Goal: Obtain resource: Download file/media

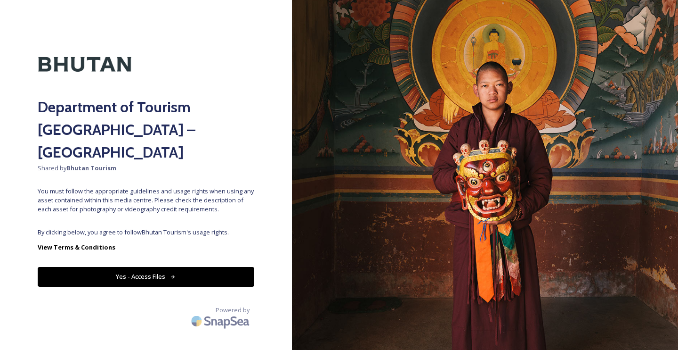
click at [194, 228] on span "By clicking below, you agree to follow Bhutan Tourism 's usage rights." at bounding box center [146, 232] width 217 height 9
click at [148, 267] on button "Yes - Access Files" at bounding box center [146, 276] width 217 height 19
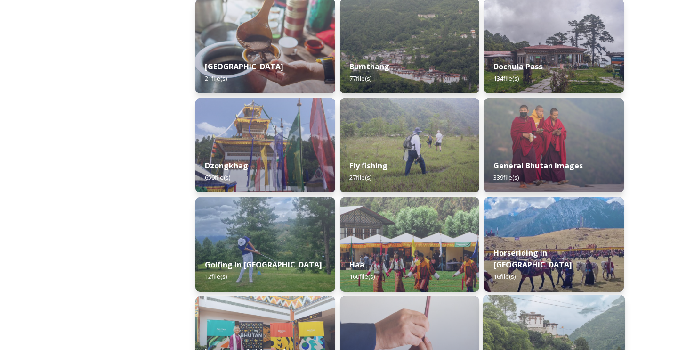
scroll to position [353, 0]
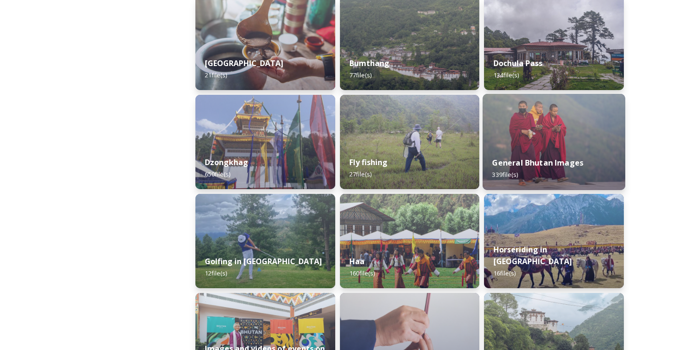
click at [559, 155] on div "General Bhutan Images 339 file(s)" at bounding box center [554, 168] width 143 height 43
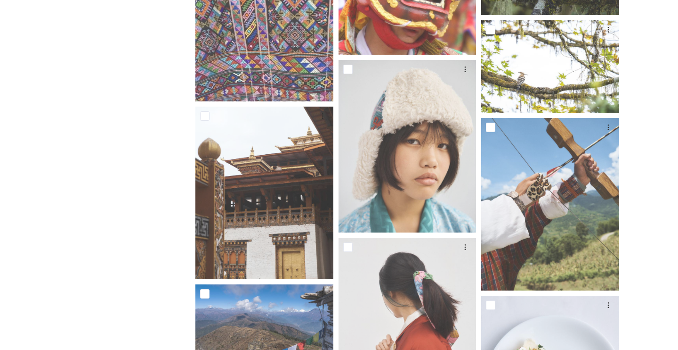
scroll to position [865, 0]
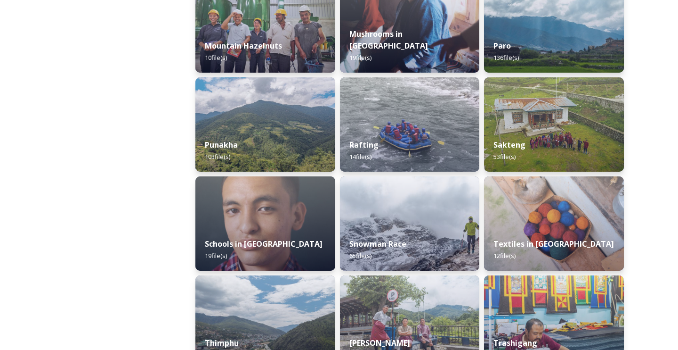
scroll to position [862, 0]
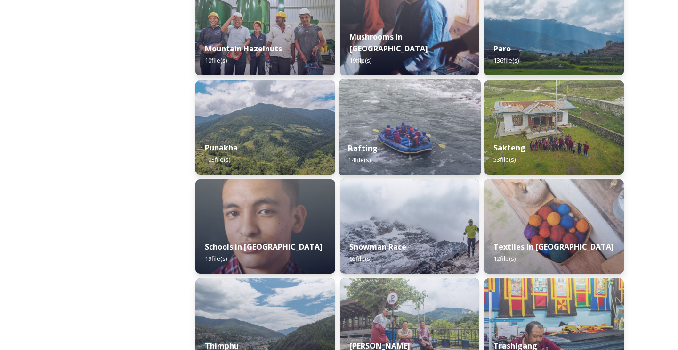
click at [420, 132] on div "Rafting 14 file(s)" at bounding box center [410, 153] width 143 height 43
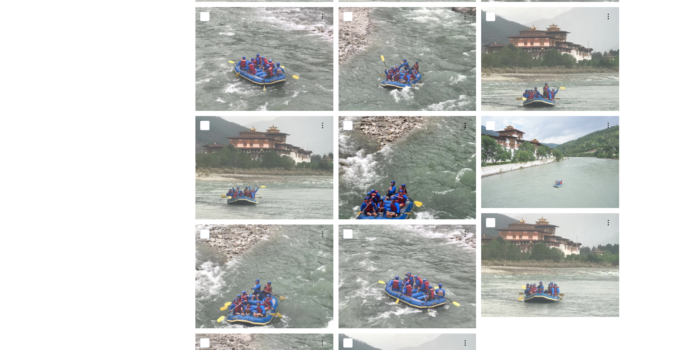
scroll to position [282, 0]
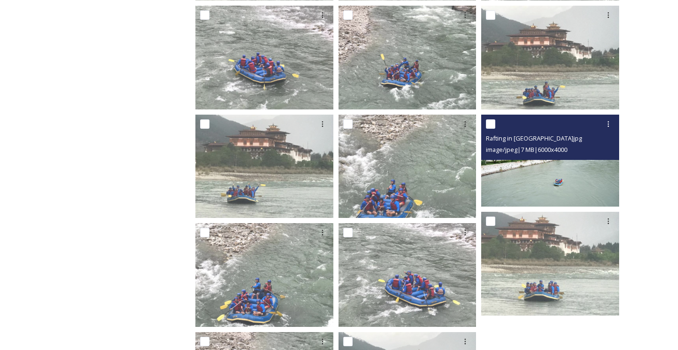
click at [522, 176] on img at bounding box center [550, 160] width 138 height 92
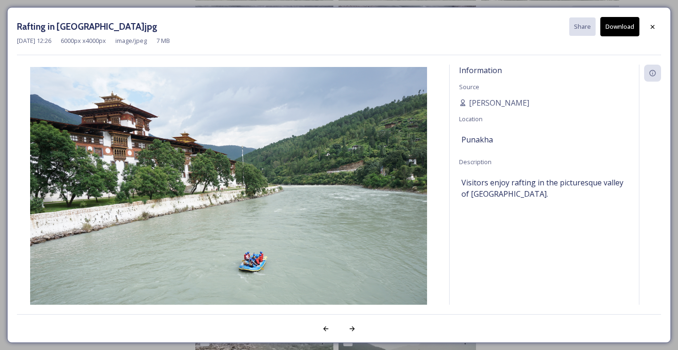
click at [2, 17] on div "Rafting in [GEOGRAPHIC_DATA]jpg Share Download [DATE] 12:26 6000 px x 4000 px i…" at bounding box center [339, 175] width 678 height 350
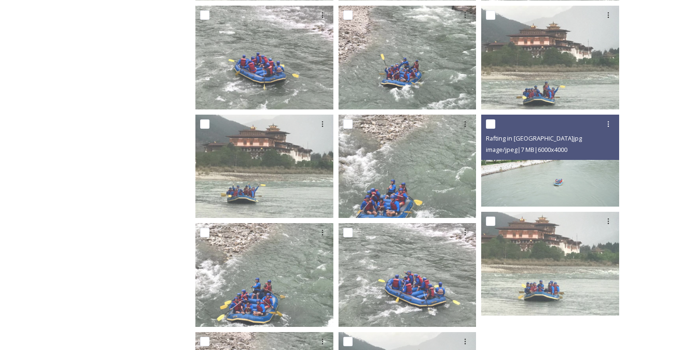
scroll to position [388, 0]
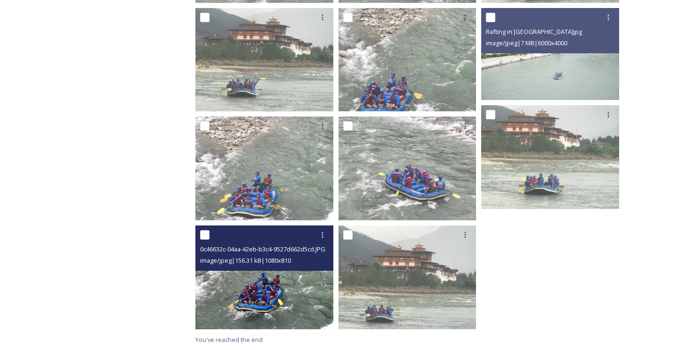
click at [296, 307] on img at bounding box center [264, 277] width 138 height 104
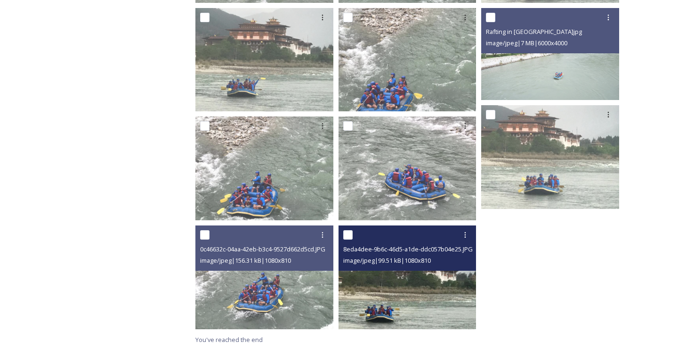
click at [409, 293] on img at bounding box center [408, 277] width 138 height 104
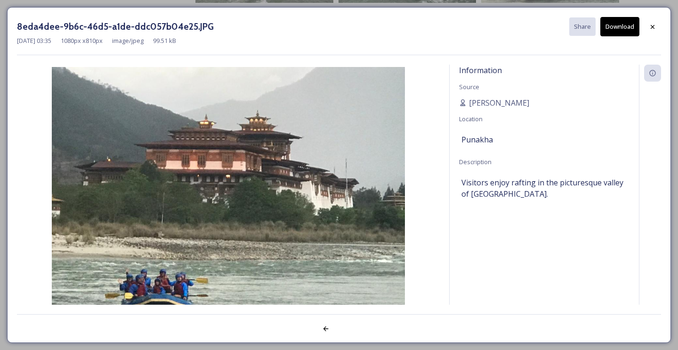
click at [446, 280] on div "Information Source [PERSON_NAME] Location [GEOGRAPHIC_DATA] Description Visitor…" at bounding box center [339, 185] width 644 height 240
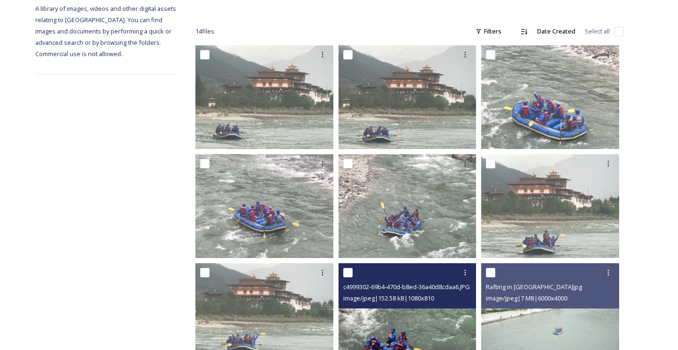
scroll to position [133, 0]
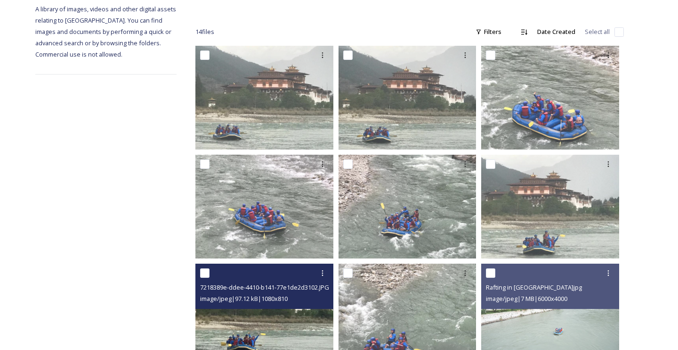
click at [275, 327] on img at bounding box center [264, 315] width 138 height 104
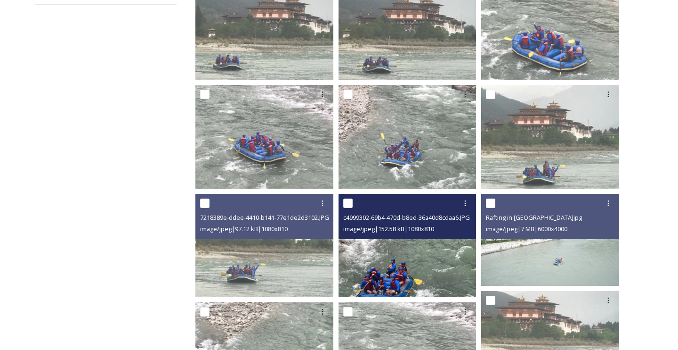
scroll to position [203, 0]
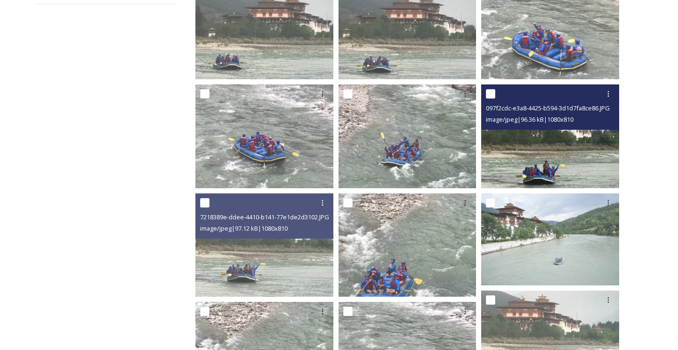
click at [578, 168] on img at bounding box center [550, 136] width 138 height 104
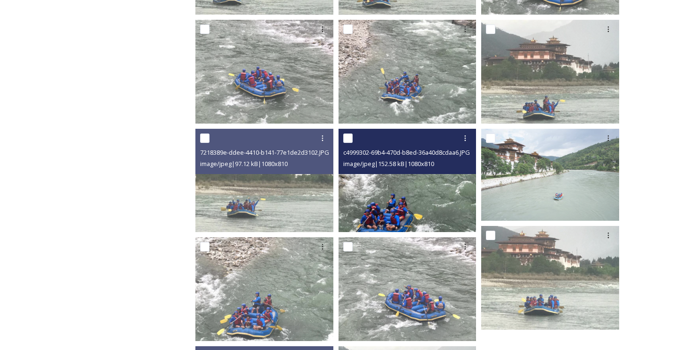
scroll to position [312, 0]
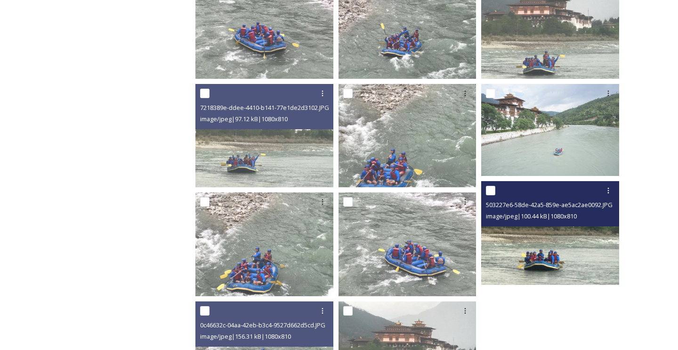
click at [530, 250] on img at bounding box center [550, 233] width 138 height 104
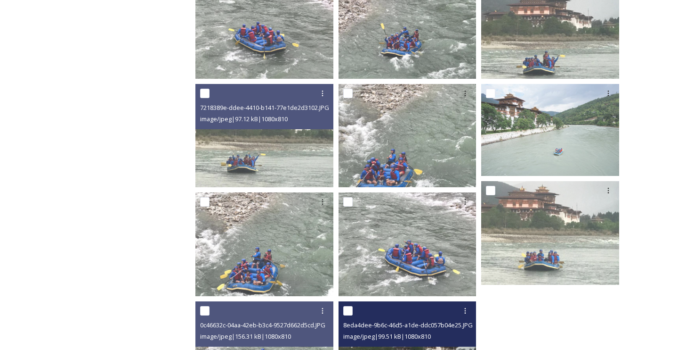
scroll to position [388, 0]
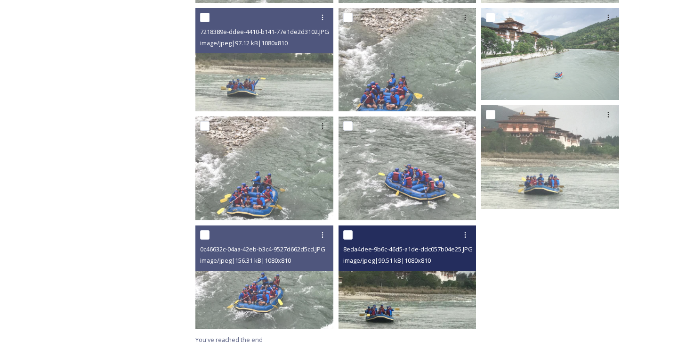
click at [403, 312] on img at bounding box center [408, 277] width 138 height 104
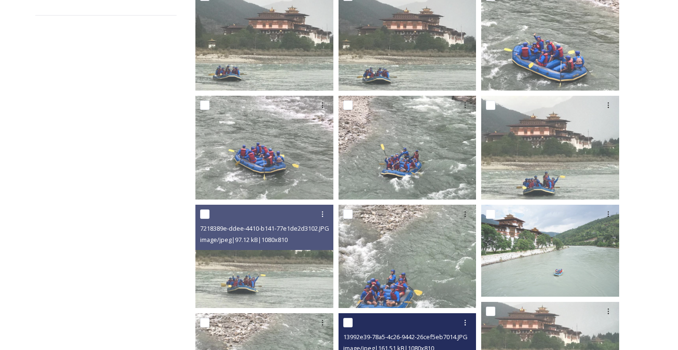
scroll to position [0, 0]
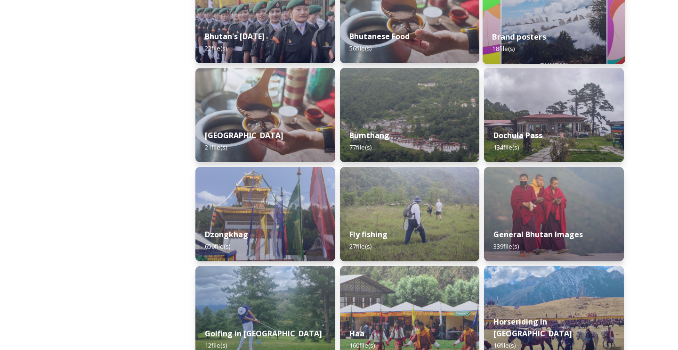
scroll to position [281, 0]
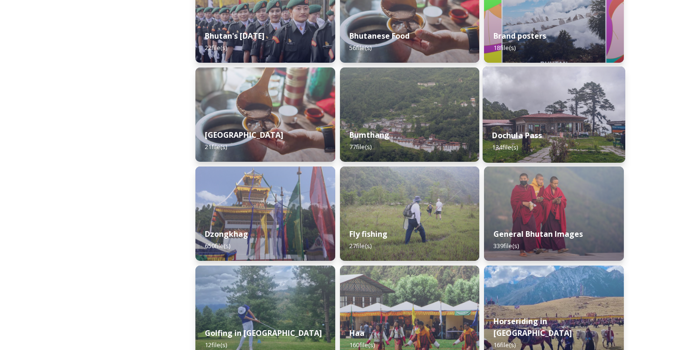
click at [558, 130] on div "Dochula Pass 134 file(s)" at bounding box center [554, 141] width 143 height 43
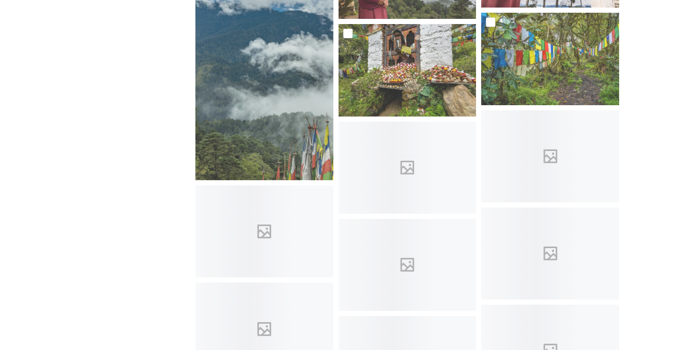
scroll to position [4572, 0]
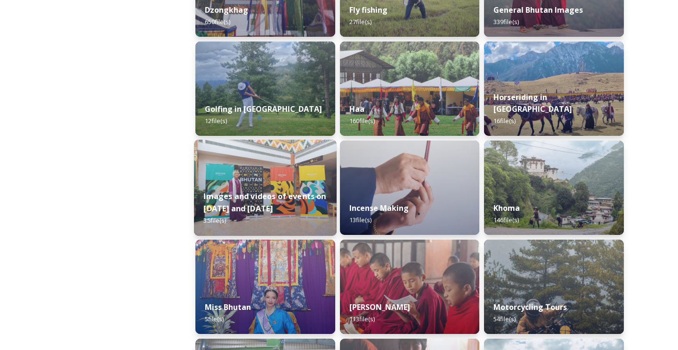
scroll to position [485, 0]
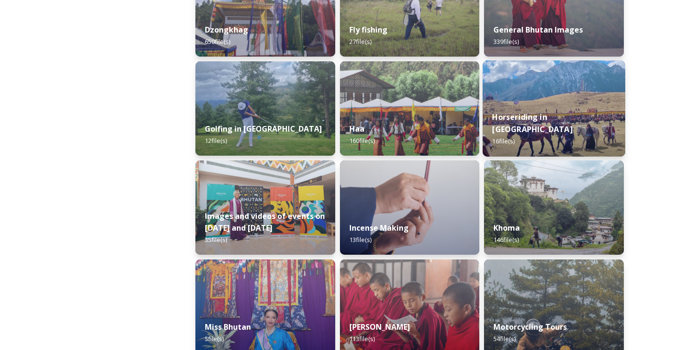
click at [542, 106] on img at bounding box center [554, 108] width 143 height 96
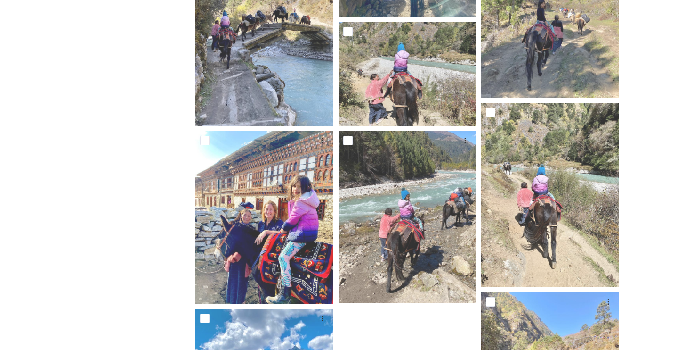
scroll to position [716, 0]
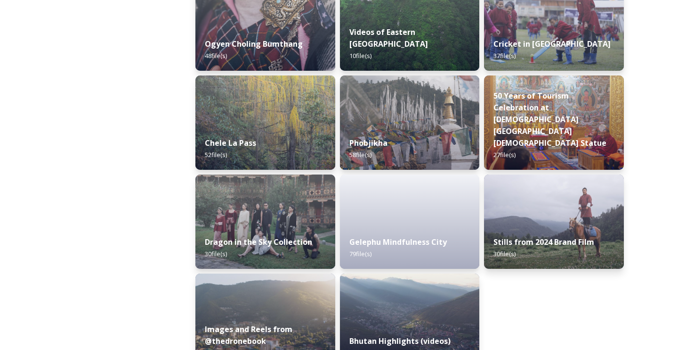
scroll to position [1587, 0]
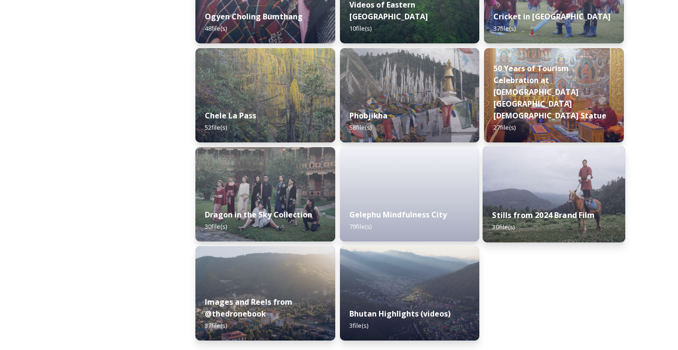
click at [548, 207] on div "Stills from 2024 Brand Film 30 file(s)" at bounding box center [554, 220] width 143 height 43
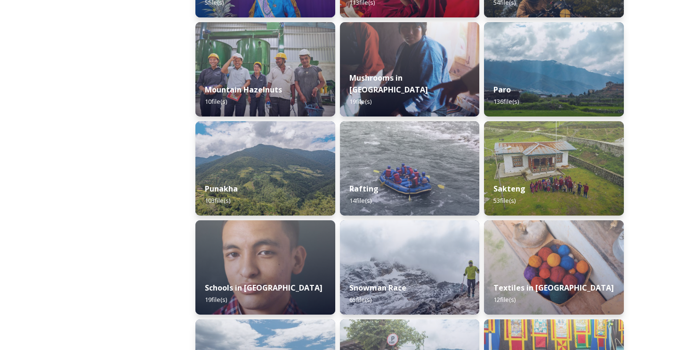
scroll to position [885, 0]
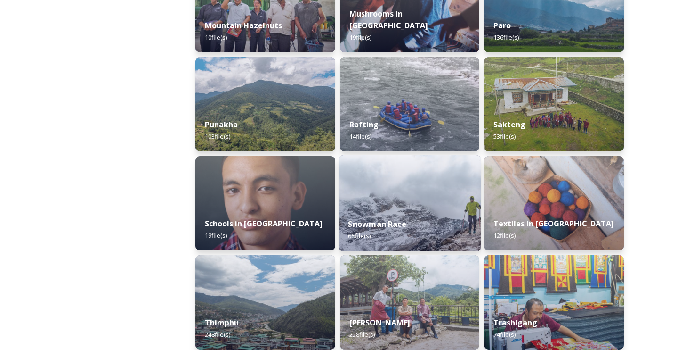
click at [445, 219] on div "Snowman Race 65 file(s)" at bounding box center [410, 229] width 143 height 43
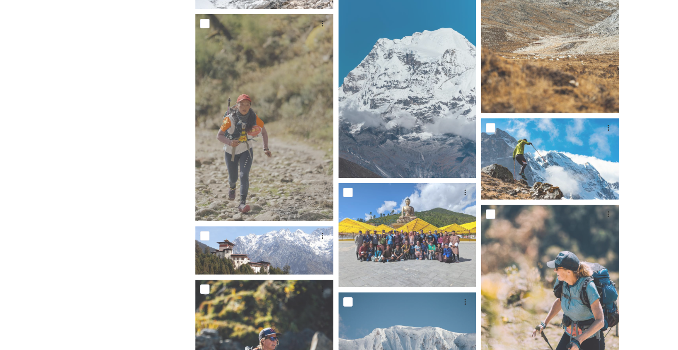
scroll to position [1579, 0]
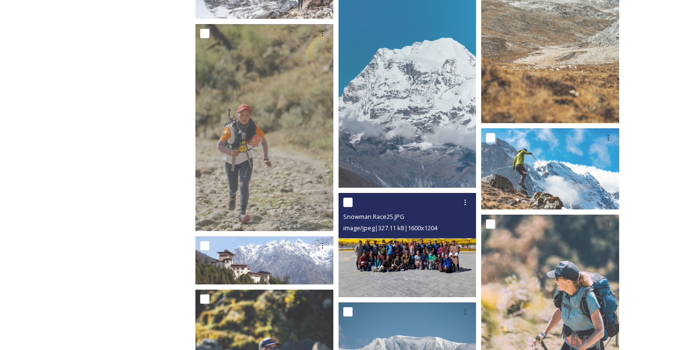
click at [441, 260] on img at bounding box center [408, 245] width 138 height 104
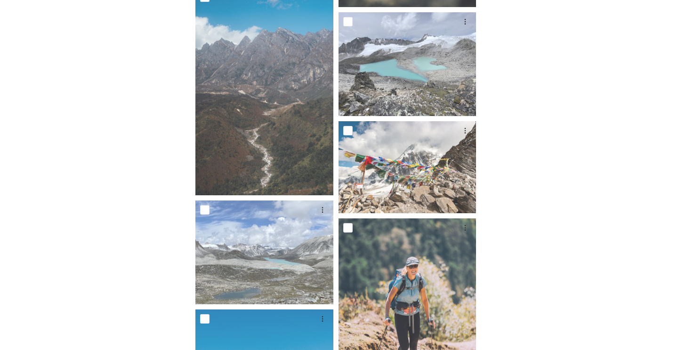
scroll to position [2792, 0]
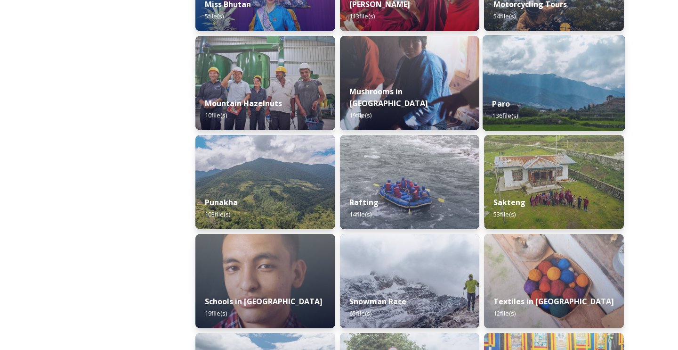
scroll to position [752, 0]
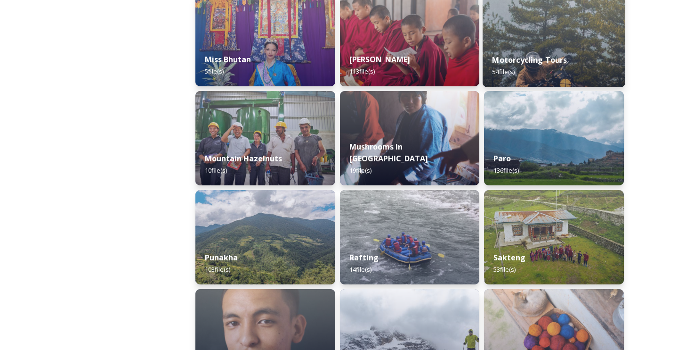
click at [560, 64] on strong "Motorcycling Tours" at bounding box center [530, 60] width 75 height 10
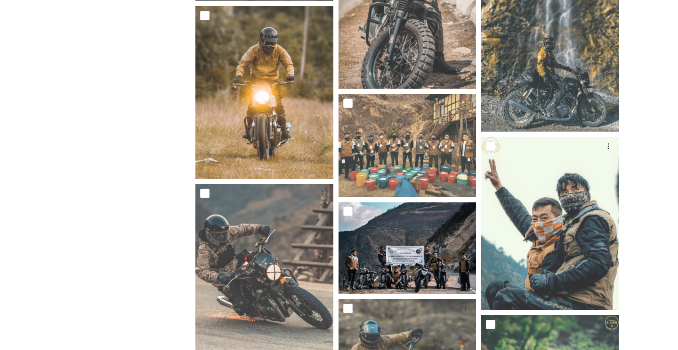
scroll to position [1870, 0]
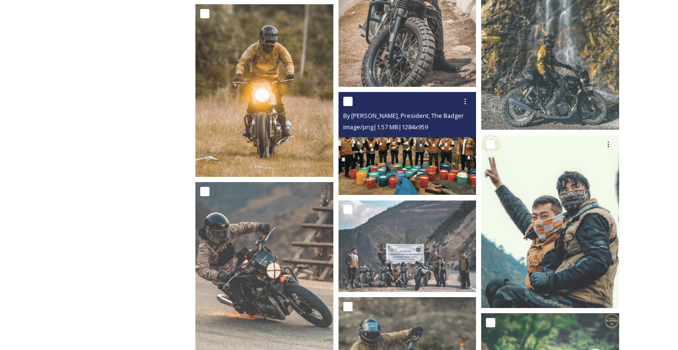
click at [379, 147] on img at bounding box center [408, 143] width 138 height 103
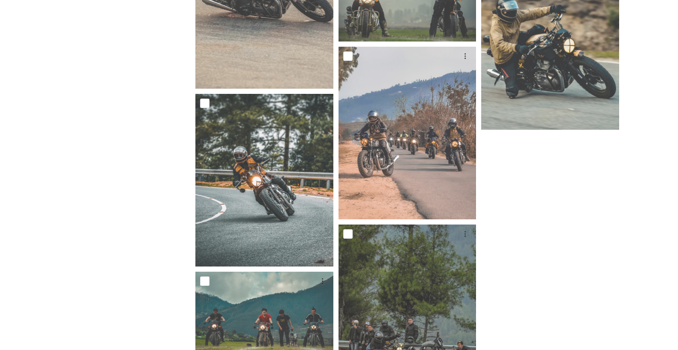
scroll to position [2817, 0]
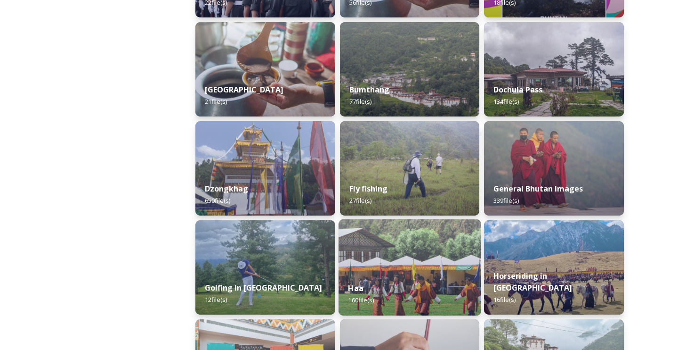
scroll to position [330, 0]
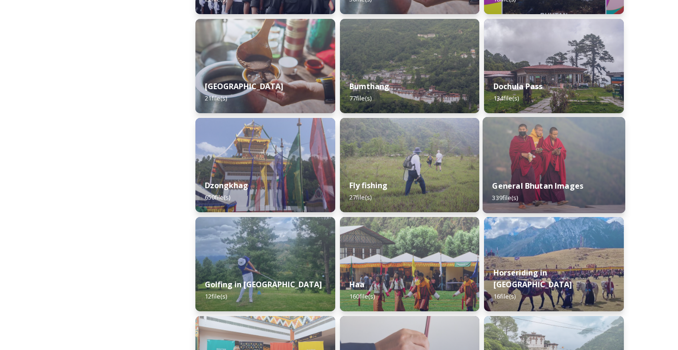
click at [524, 160] on img at bounding box center [554, 165] width 143 height 96
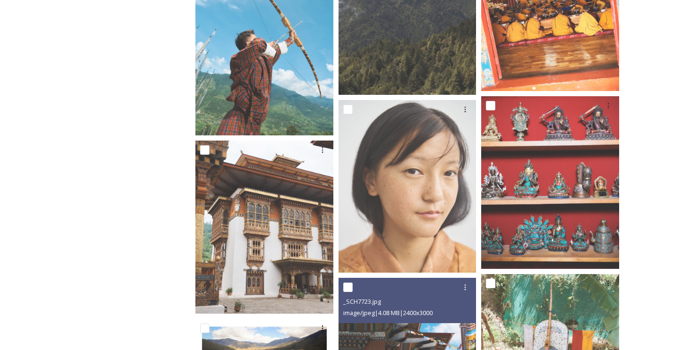
scroll to position [2579, 0]
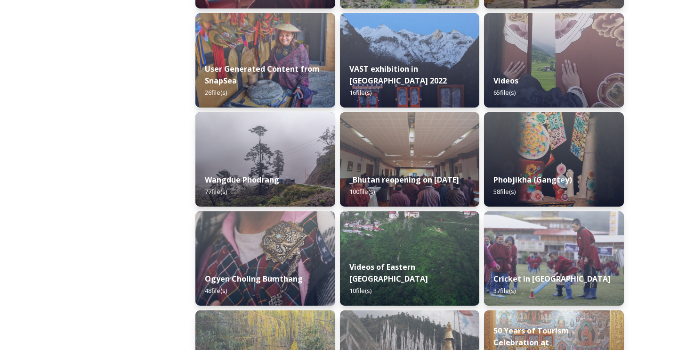
scroll to position [1310, 0]
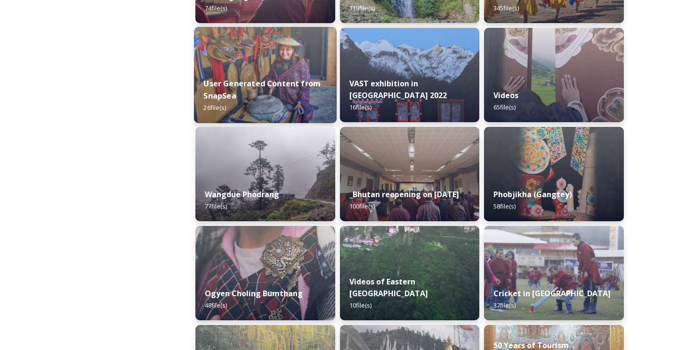
click at [245, 68] on img at bounding box center [265, 75] width 143 height 96
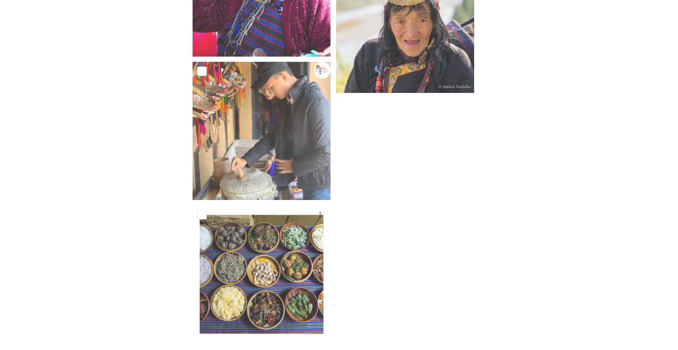
scroll to position [1233, 0]
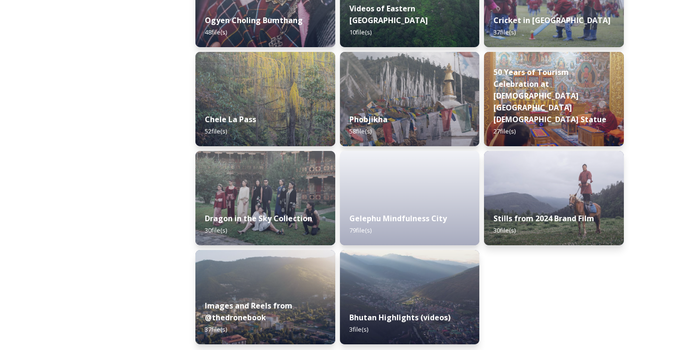
scroll to position [1587, 0]
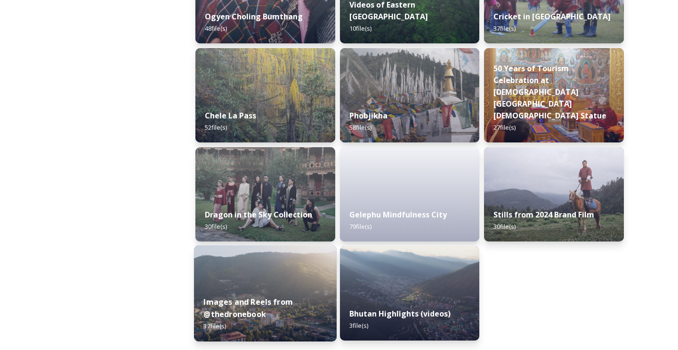
click at [279, 277] on img at bounding box center [265, 293] width 143 height 96
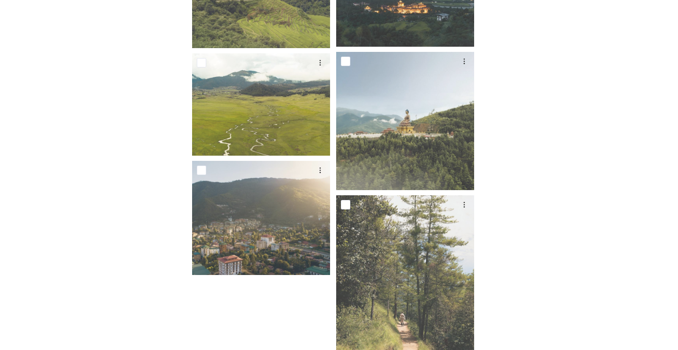
scroll to position [2453, 0]
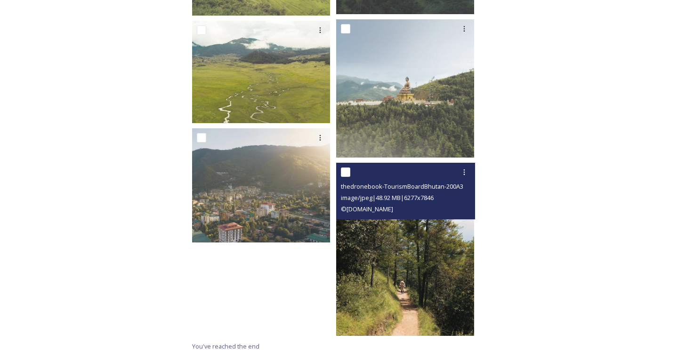
click at [395, 272] on img at bounding box center [405, 249] width 138 height 172
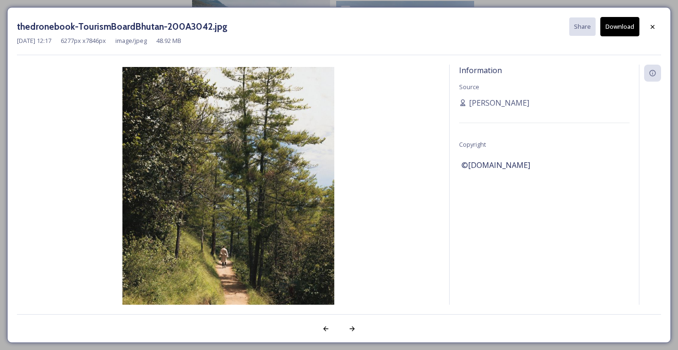
scroll to position [2360, 0]
